Goal: Find specific page/section: Find specific page/section

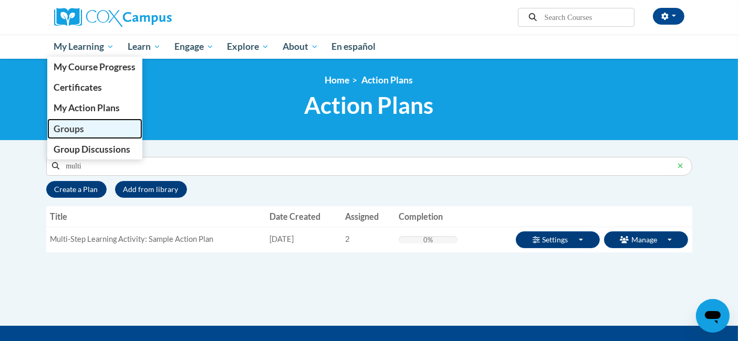
click at [80, 129] on span "Groups" at bounding box center [69, 128] width 30 height 11
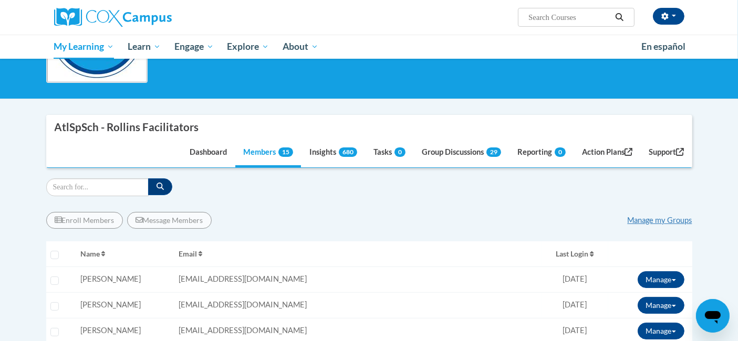
scroll to position [175, 0]
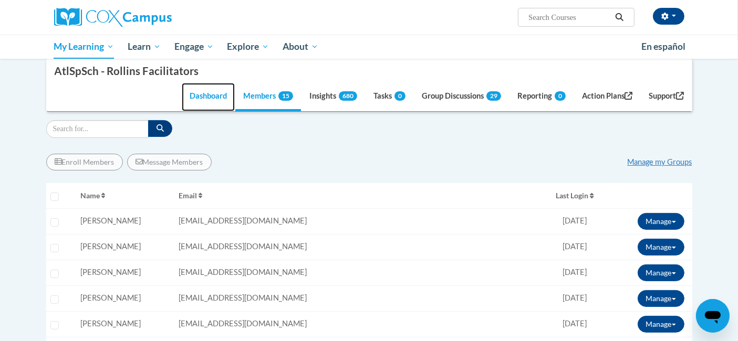
click at [207, 98] on link "Dashboard" at bounding box center [208, 97] width 53 height 28
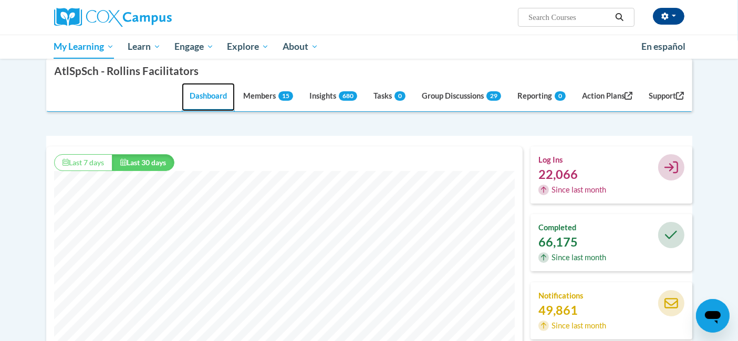
scroll to position [268, 476]
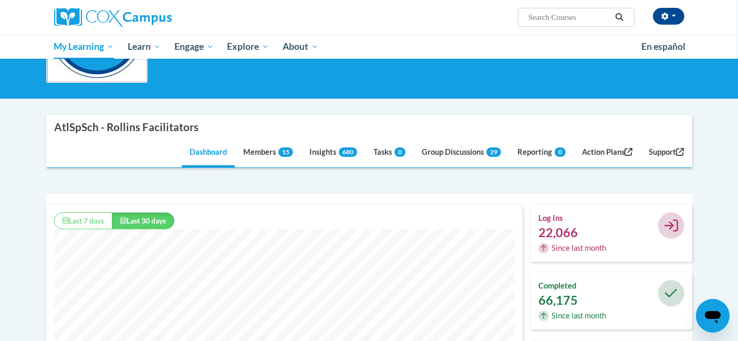
scroll to position [58, 0]
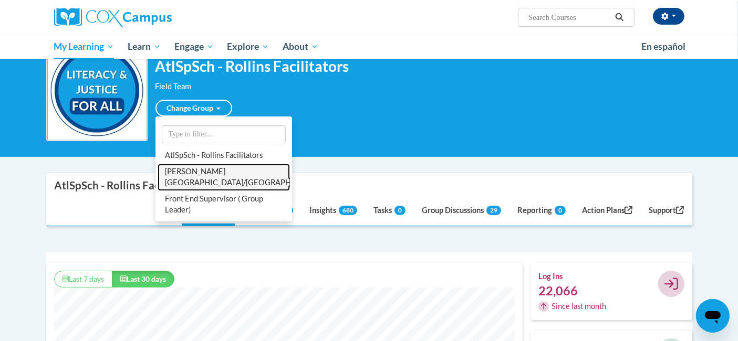
click at [185, 175] on link "[PERSON_NAME][GEOGRAPHIC_DATA]/[GEOGRAPHIC_DATA]" at bounding box center [224, 177] width 132 height 27
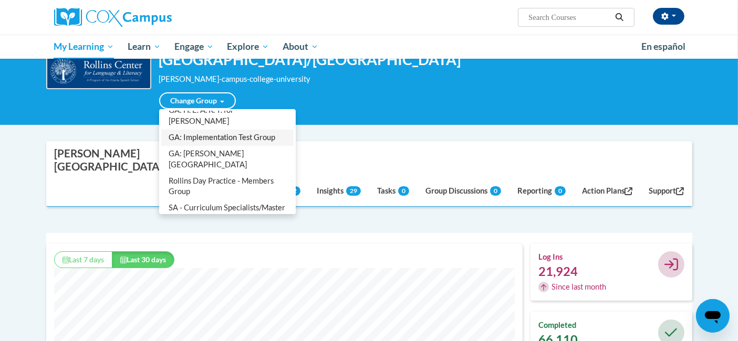
scroll to position [154, 0]
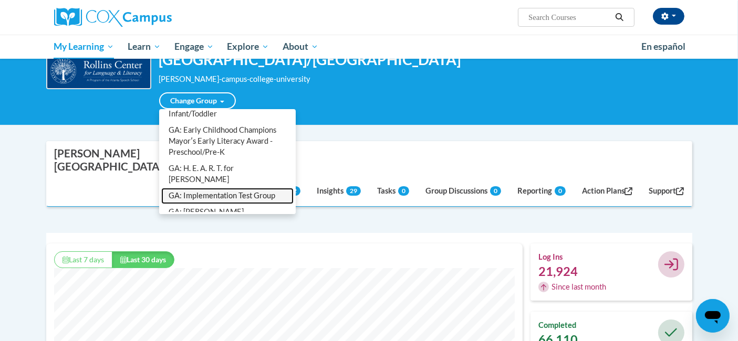
click at [217, 188] on link "GA: Implementation Test Group" at bounding box center [227, 196] width 132 height 16
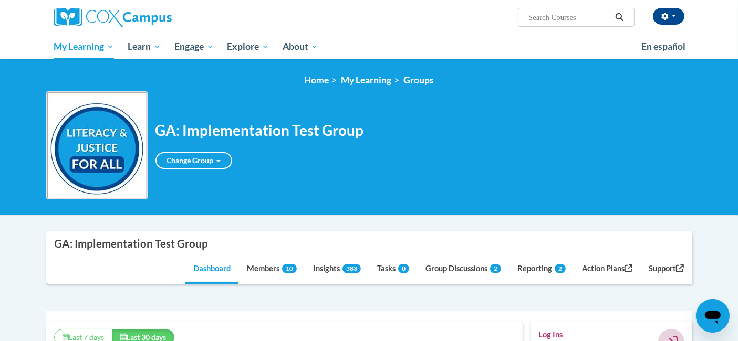
scroll to position [117, 0]
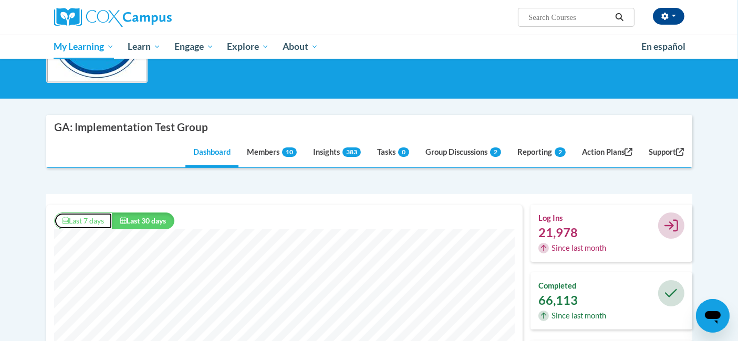
click at [97, 217] on button "Last 7 days" at bounding box center [83, 221] width 58 height 17
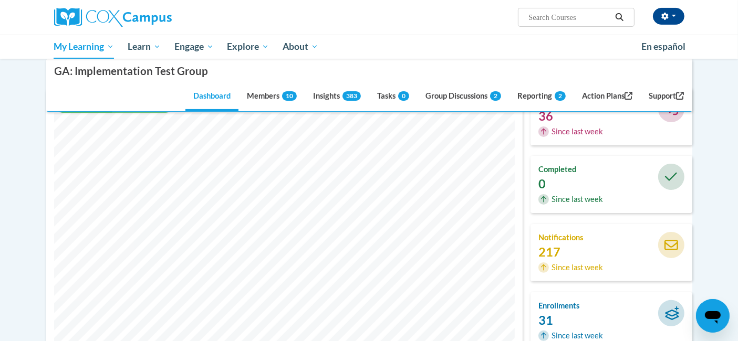
scroll to position [292, 0]
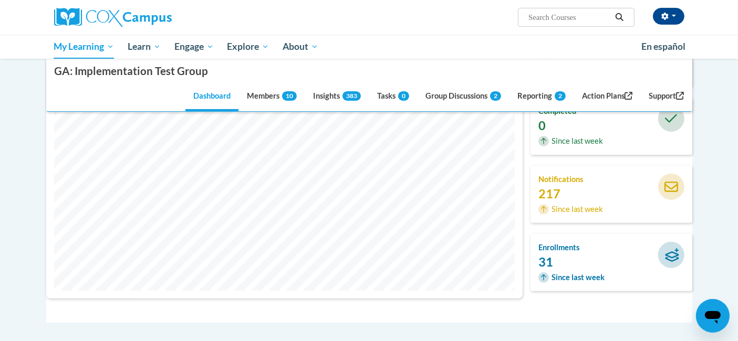
click at [562, 245] on h4 "enrollments" at bounding box center [577, 248] width 78 height 12
click at [561, 245] on h4 "enrollments" at bounding box center [577, 248] width 78 height 12
click at [578, 275] on span "Since last week" at bounding box center [578, 278] width 53 height 12
click at [557, 253] on div "enrollments 31 Since last week" at bounding box center [577, 262] width 94 height 41
click at [547, 258] on div "31" at bounding box center [577, 262] width 78 height 12
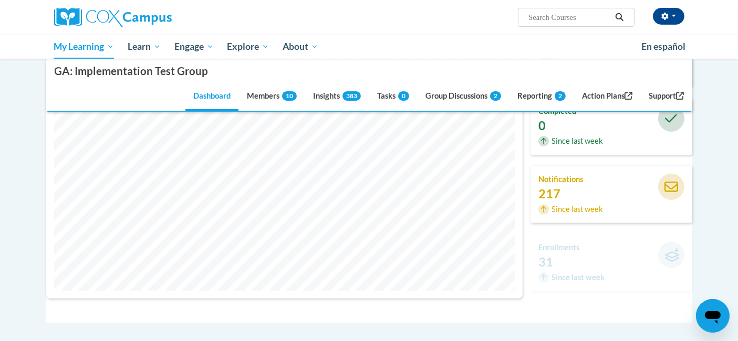
click at [546, 259] on div "31" at bounding box center [577, 262] width 78 height 12
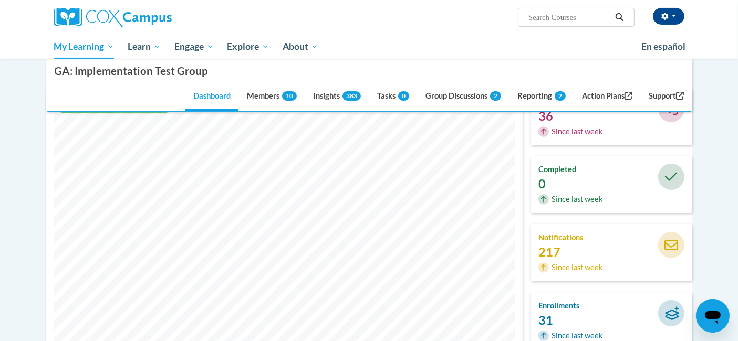
scroll to position [0, 0]
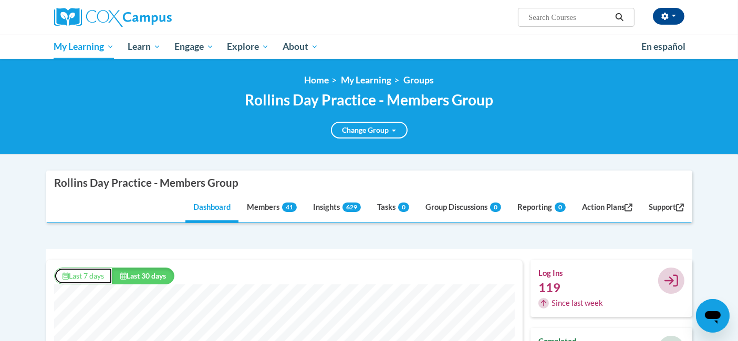
click at [96, 277] on button "Last 7 days" at bounding box center [83, 276] width 58 height 17
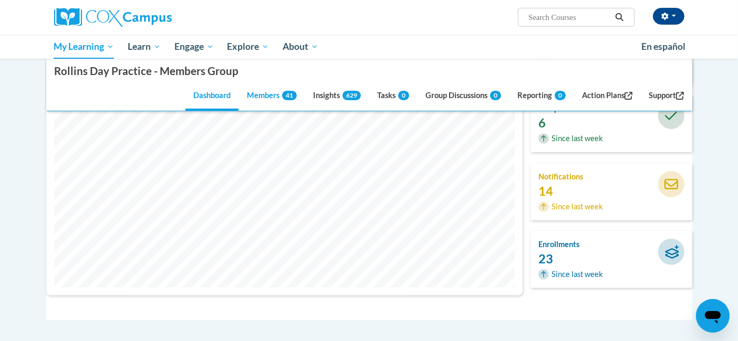
scroll to position [175, 0]
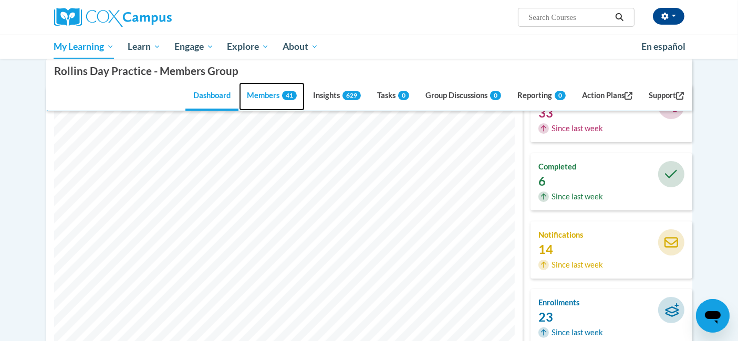
click at [284, 100] on span "41" at bounding box center [289, 95] width 15 height 9
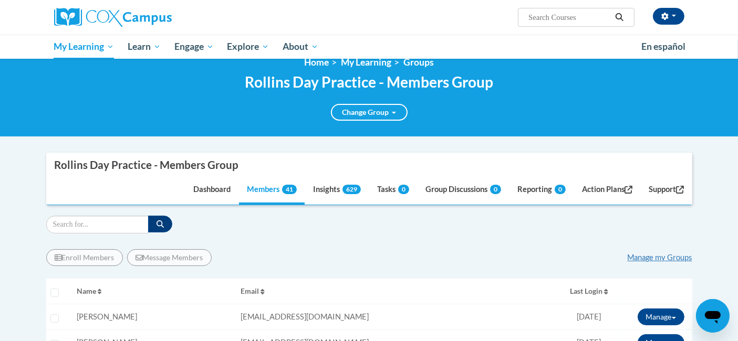
scroll to position [0, 0]
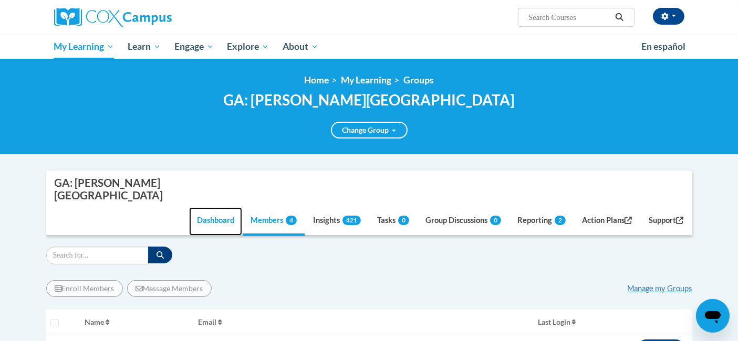
click at [214, 207] on link "Dashboard" at bounding box center [215, 221] width 53 height 28
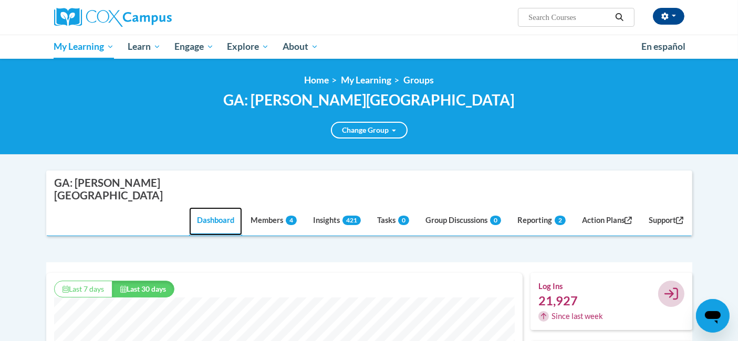
scroll to position [268, 476]
click at [207, 207] on link "Dashboard" at bounding box center [215, 221] width 53 height 28
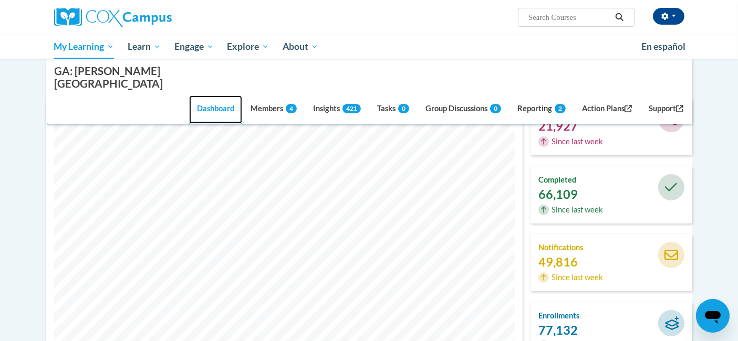
scroll to position [233, 0]
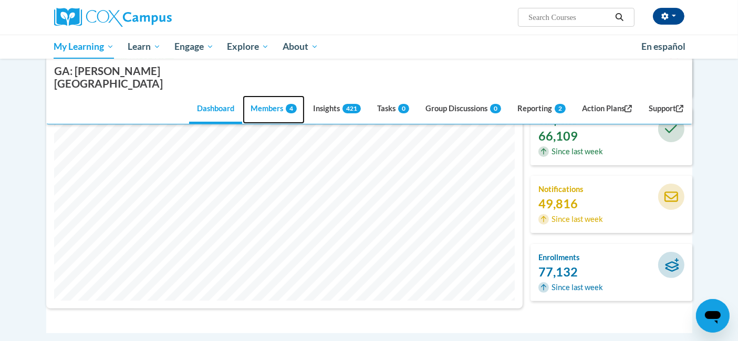
click at [271, 96] on link "Members 4" at bounding box center [274, 110] width 62 height 28
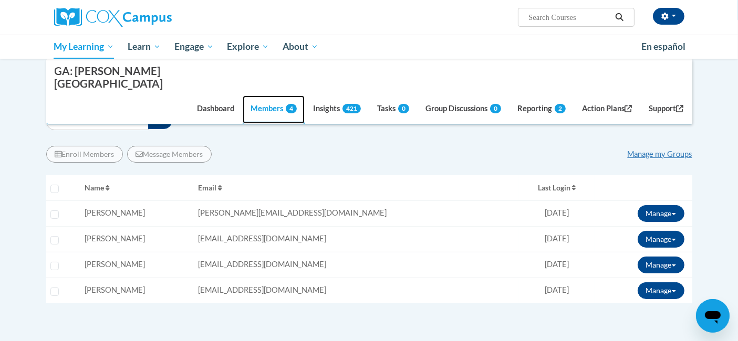
scroll to position [76, 0]
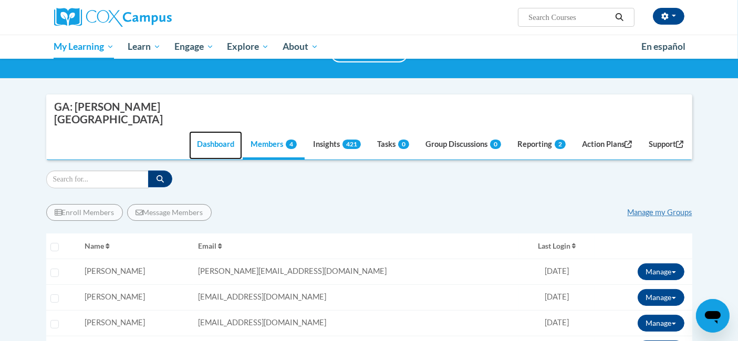
click at [211, 131] on link "Dashboard" at bounding box center [215, 145] width 53 height 28
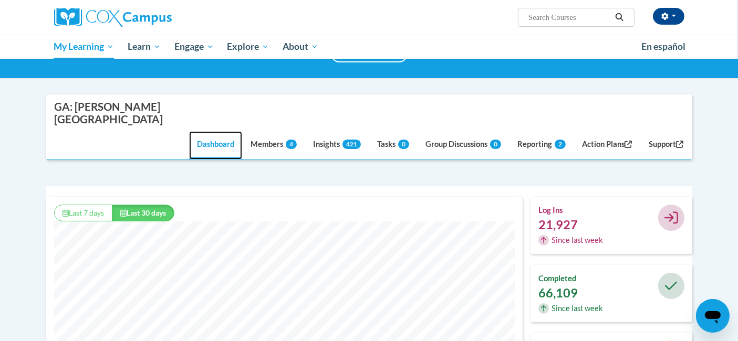
scroll to position [134, 0]
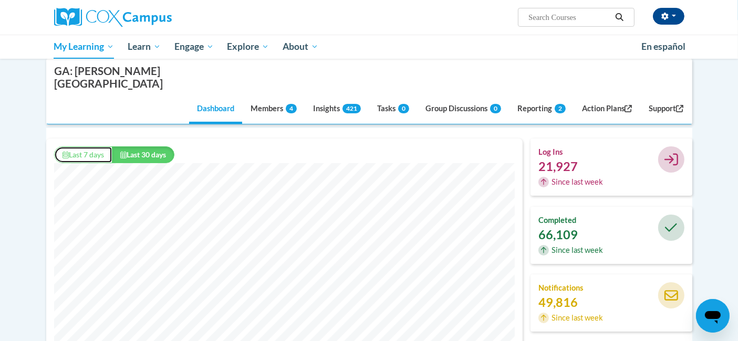
click at [81, 147] on button "Last 7 days" at bounding box center [83, 155] width 58 height 17
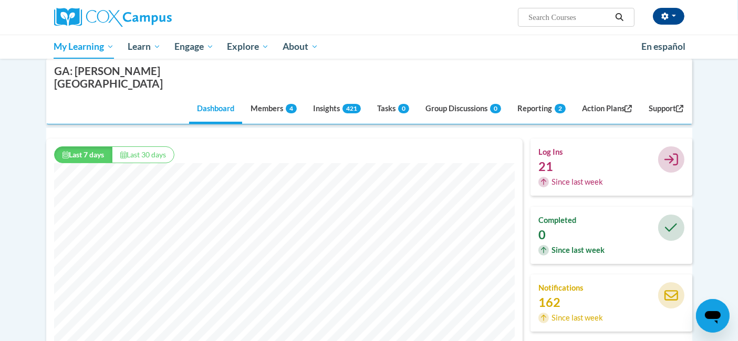
scroll to position [76, 0]
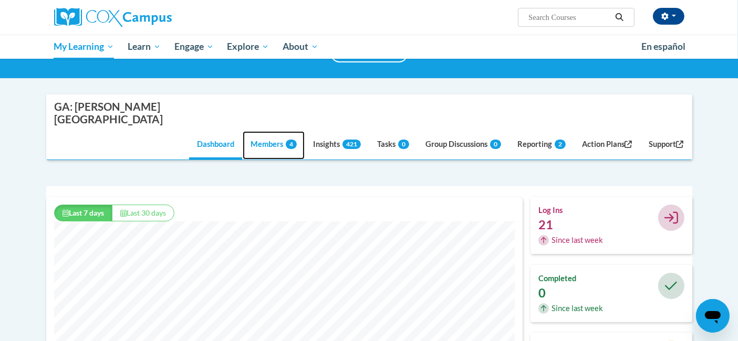
click at [268, 131] on link "Members 4" at bounding box center [274, 145] width 62 height 28
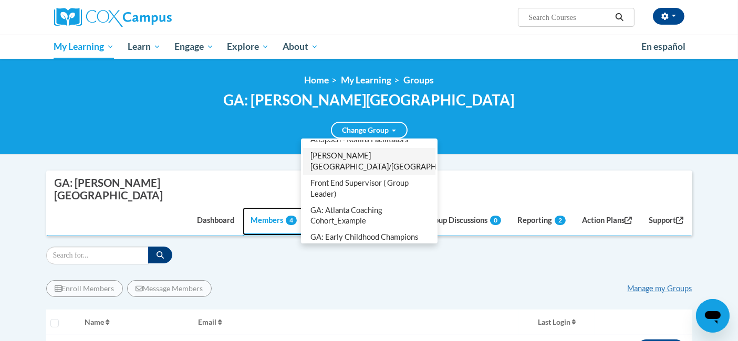
scroll to position [36, 0]
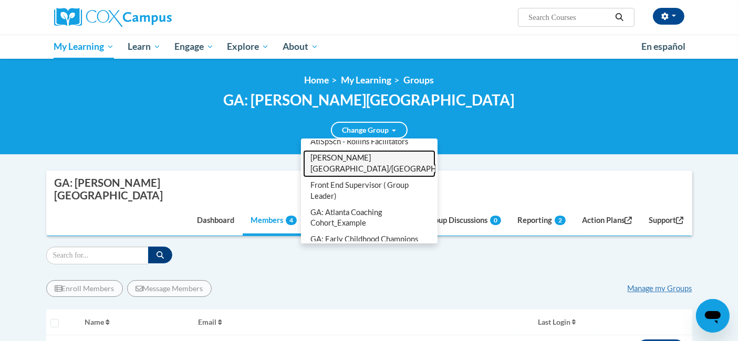
click at [365, 172] on link "[GEOGRAPHIC_DATA]/[GEOGRAPHIC_DATA]" at bounding box center [369, 163] width 132 height 27
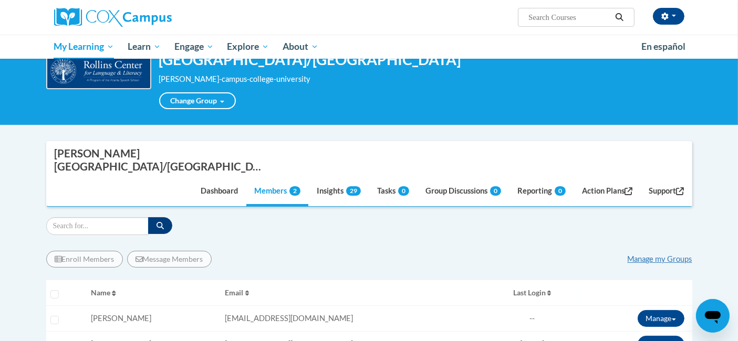
scroll to position [117, 0]
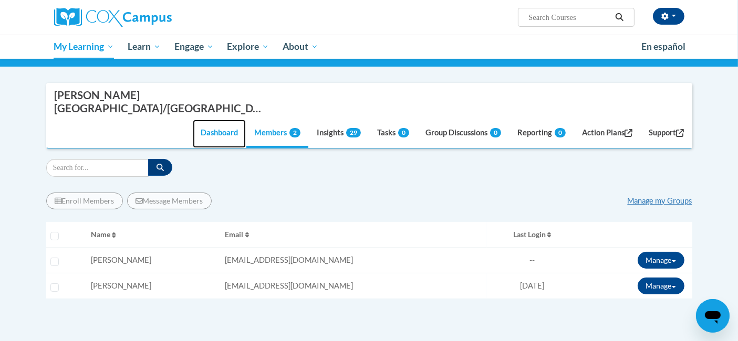
click at [221, 120] on link "Dashboard" at bounding box center [219, 134] width 53 height 28
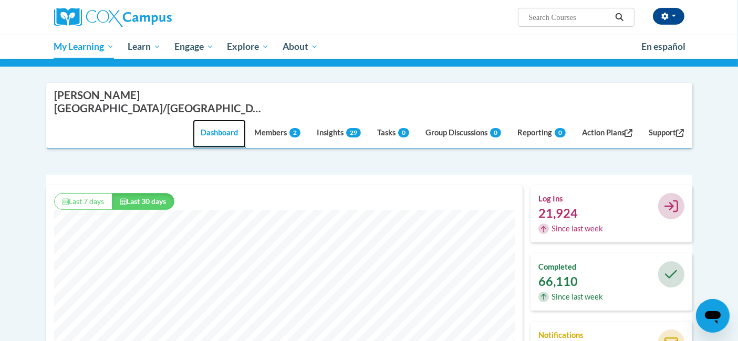
scroll to position [268, 476]
click at [86, 193] on button "Last 7 days" at bounding box center [83, 201] width 58 height 17
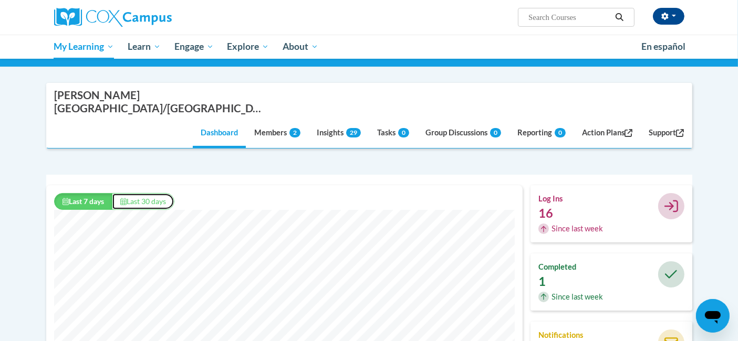
click at [147, 193] on button "Last 30 days" at bounding box center [143, 201] width 63 height 17
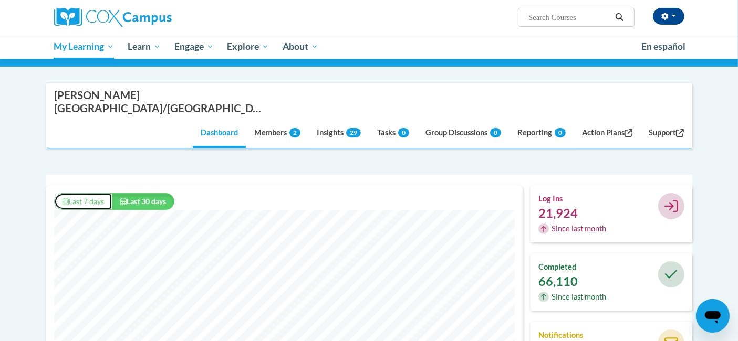
click at [74, 193] on button "Last 7 days" at bounding box center [83, 201] width 58 height 17
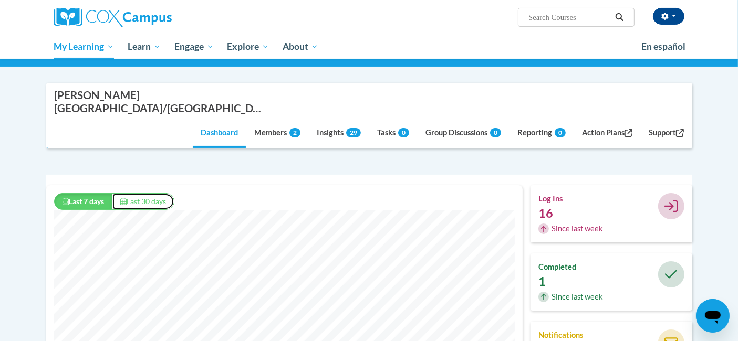
click at [147, 193] on button "Last 30 days" at bounding box center [143, 201] width 63 height 17
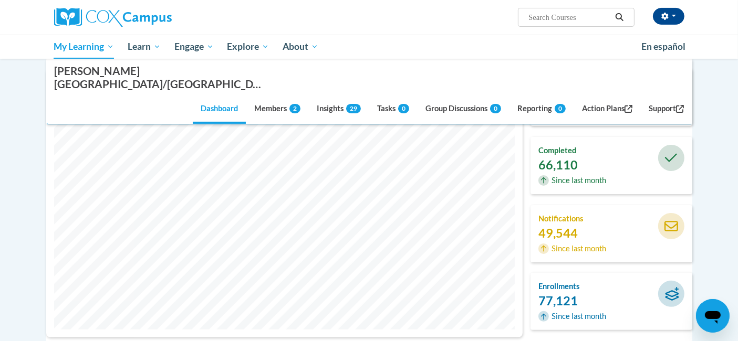
scroll to position [117, 0]
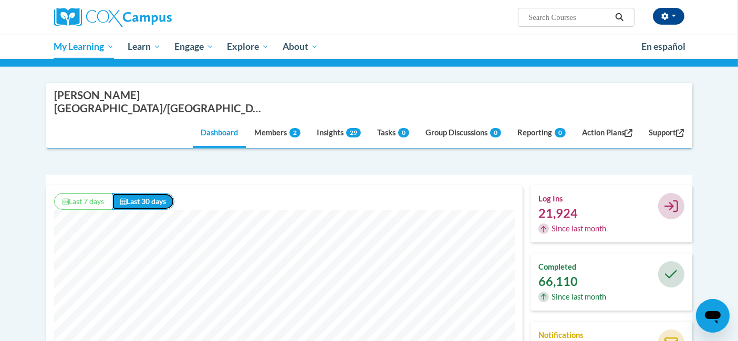
click at [151, 193] on button "Last 30 days" at bounding box center [143, 201] width 63 height 17
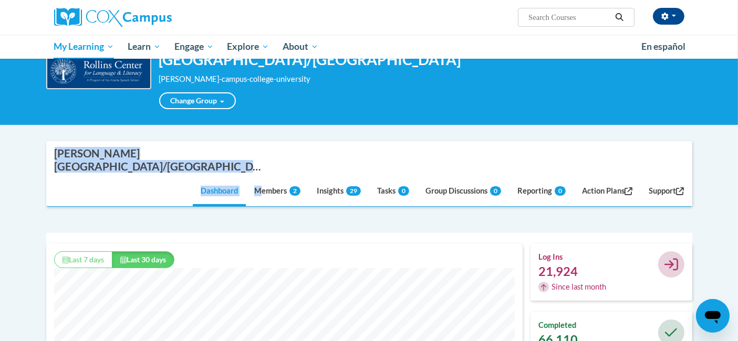
drag, startPoint x: 251, startPoint y: 142, endPoint x: 30, endPoint y: 138, distance: 220.6
drag, startPoint x: 196, startPoint y: 134, endPoint x: 205, endPoint y: 134, distance: 9.5
click at [196, 147] on div "[GEOGRAPHIC_DATA]/[GEOGRAPHIC_DATA]" at bounding box center [160, 160] width 210 height 26
click at [241, 141] on nav "Cox Campus College/University Dashboard Members 2 Insights 29 Tasks 0 Group Dis…" at bounding box center [369, 174] width 646 height 66
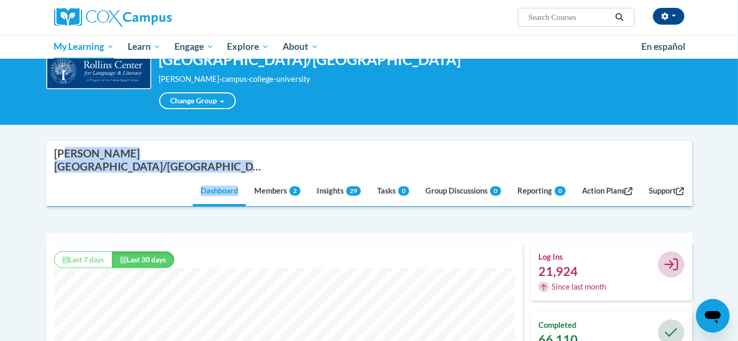
drag, startPoint x: 225, startPoint y: 136, endPoint x: 48, endPoint y: 133, distance: 177.5
click at [64, 141] on nav "Cox Campus College/University Dashboard Members 2 Insights 29 Tasks 0 Group Dis…" at bounding box center [369, 174] width 646 height 66
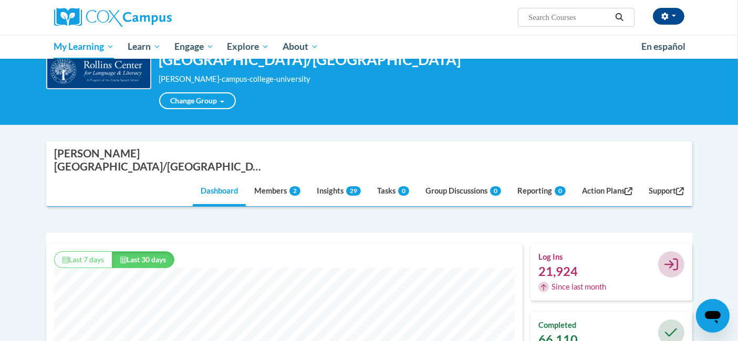
click at [48, 141] on nav "Cox Campus College/University Dashboard Members 2 Insights 29 Tasks 0 Group Dis…" at bounding box center [369, 174] width 646 height 66
drag, startPoint x: 51, startPoint y: 133, endPoint x: 203, endPoint y: 136, distance: 151.8
click at [207, 141] on nav "Cox Campus College/University Dashboard Members 2 Insights 29 Tasks 0 Group Dis…" at bounding box center [369, 174] width 646 height 66
copy div "[GEOGRAPHIC_DATA]/[GEOGRAPHIC_DATA]"
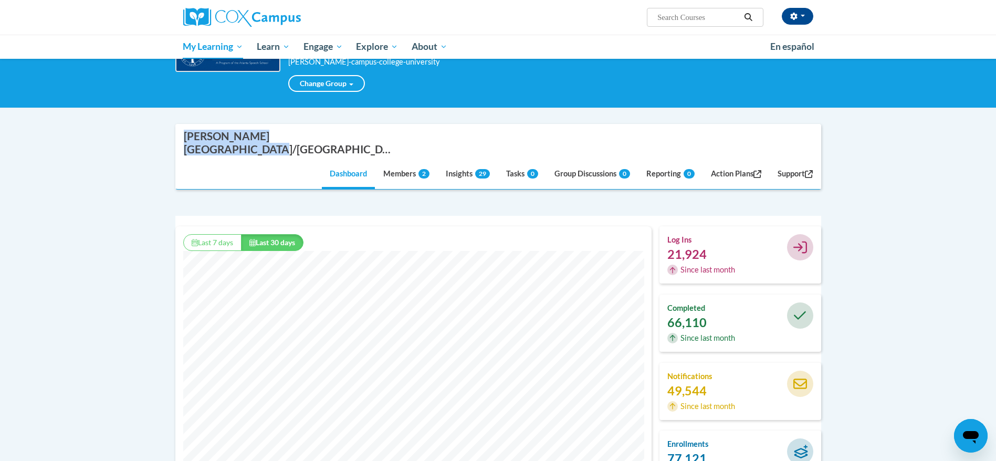
scroll to position [154, 0]
